Goal: Go to known website: Access a specific website the user already knows

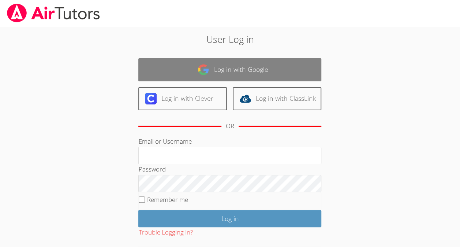
click at [286, 65] on link "Log in with Google" at bounding box center [229, 69] width 183 height 23
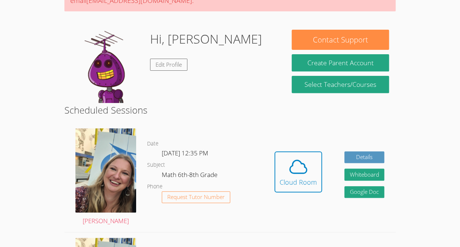
scroll to position [89, 0]
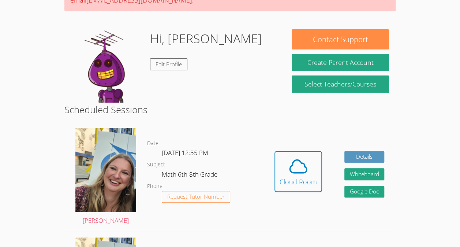
click at [292, 148] on div "Hidden Cloud Room Details Whiteboard Hidden Google Doc" at bounding box center [329, 176] width 133 height 109
click at [290, 151] on button "Cloud Room" at bounding box center [299, 171] width 48 height 41
